Goal: Task Accomplishment & Management: Use online tool/utility

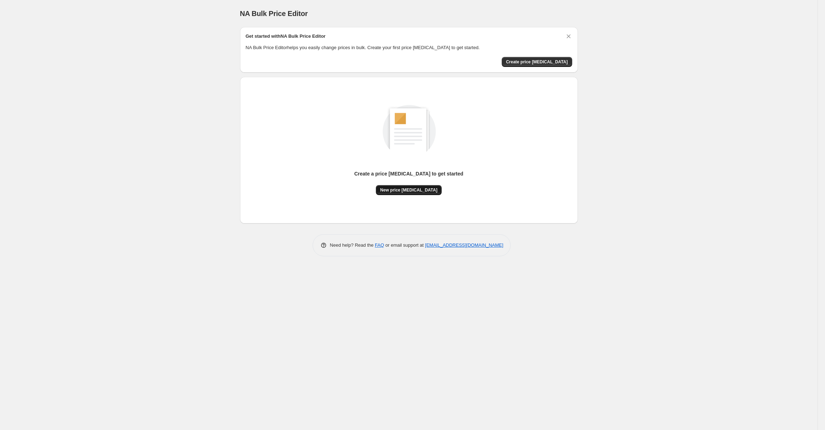
click at [397, 185] on button "New price [MEDICAL_DATA]" at bounding box center [409, 190] width 66 height 10
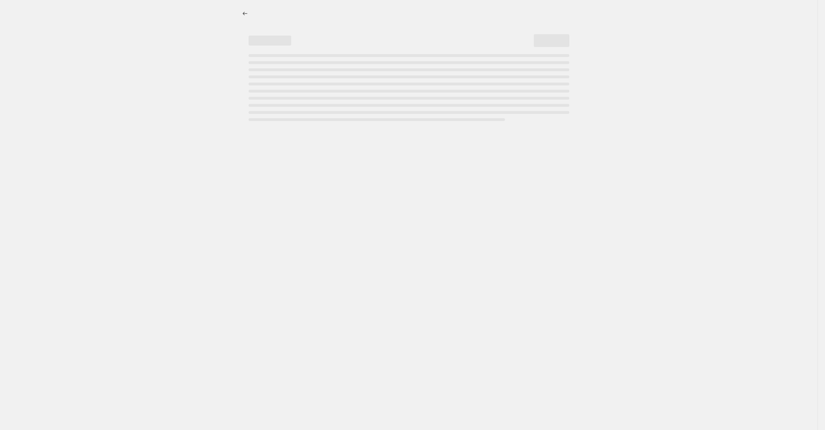
select select "percentage"
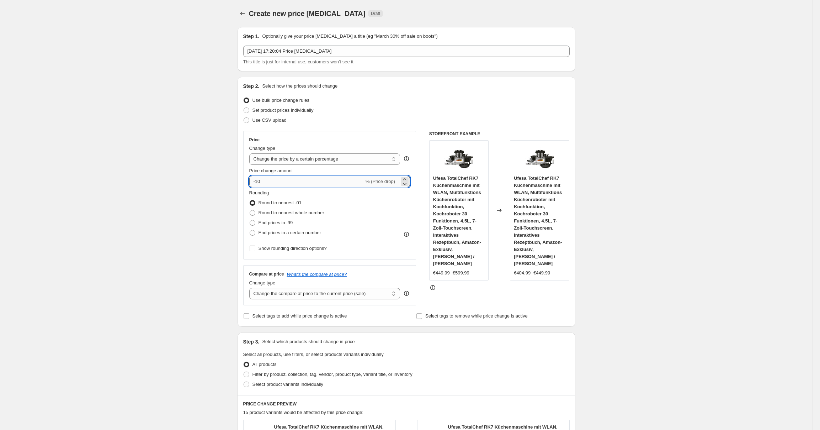
click at [302, 185] on input "-10" at bounding box center [306, 181] width 115 height 11
type input "-1"
type input "-30"
click at [391, 127] on div "Step 2. Select how the prices should change Use bulk price change rules Set pro…" at bounding box center [406, 202] width 327 height 238
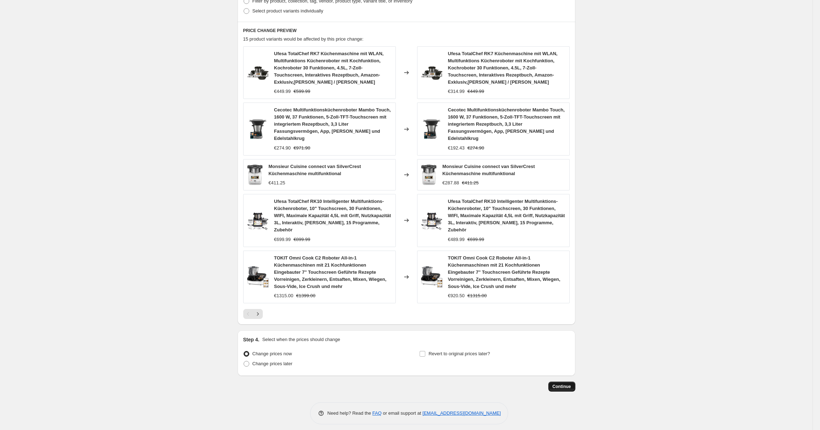
click at [564, 381] on button "Continue" at bounding box center [561, 386] width 27 height 10
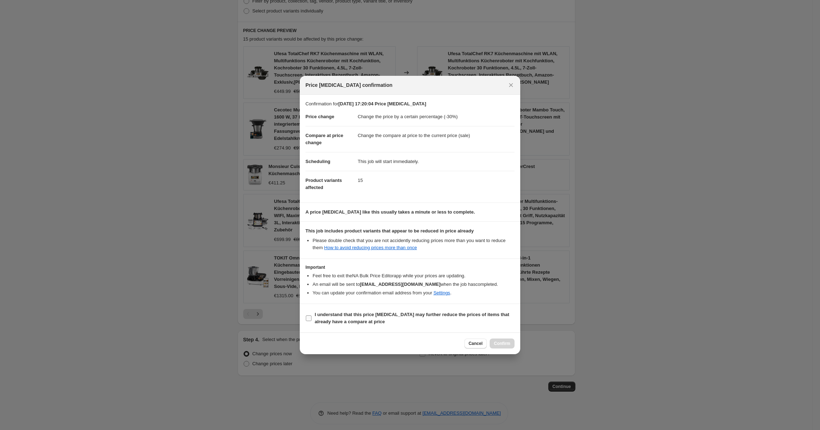
click at [474, 312] on b "I understand that this price [MEDICAL_DATA] may further reduce the prices of it…" at bounding box center [412, 318] width 195 height 12
click at [312, 315] on input "I understand that this price [MEDICAL_DATA] may further reduce the prices of it…" at bounding box center [309, 318] width 6 height 6
checkbox input "true"
click at [504, 344] on span "Confirm" at bounding box center [502, 343] width 16 height 6
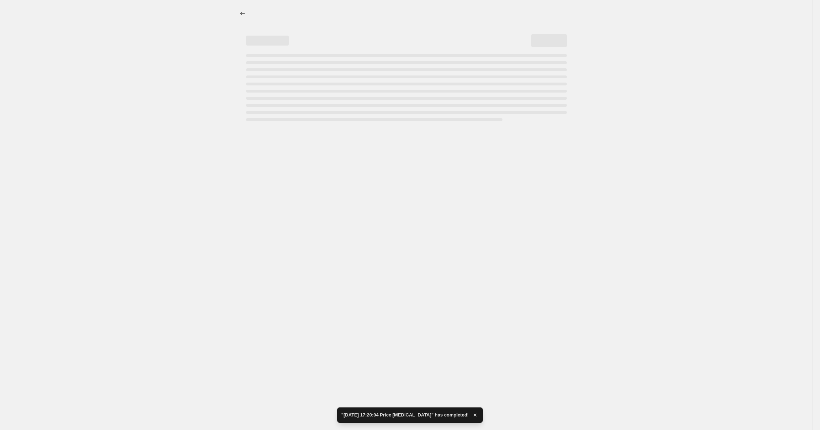
select select "percentage"
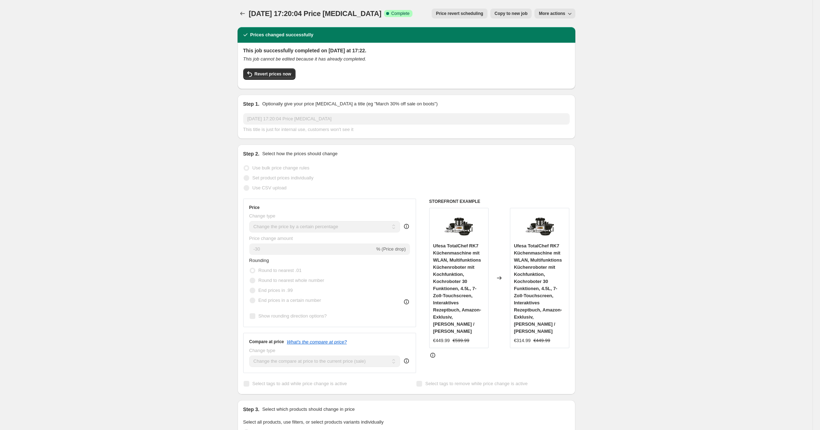
click at [573, 143] on div "Prices changed successfully This job successfully completed on [DATE] at 17:22.…" at bounding box center [404, 418] width 344 height 795
